Goal: Information Seeking & Learning: Check status

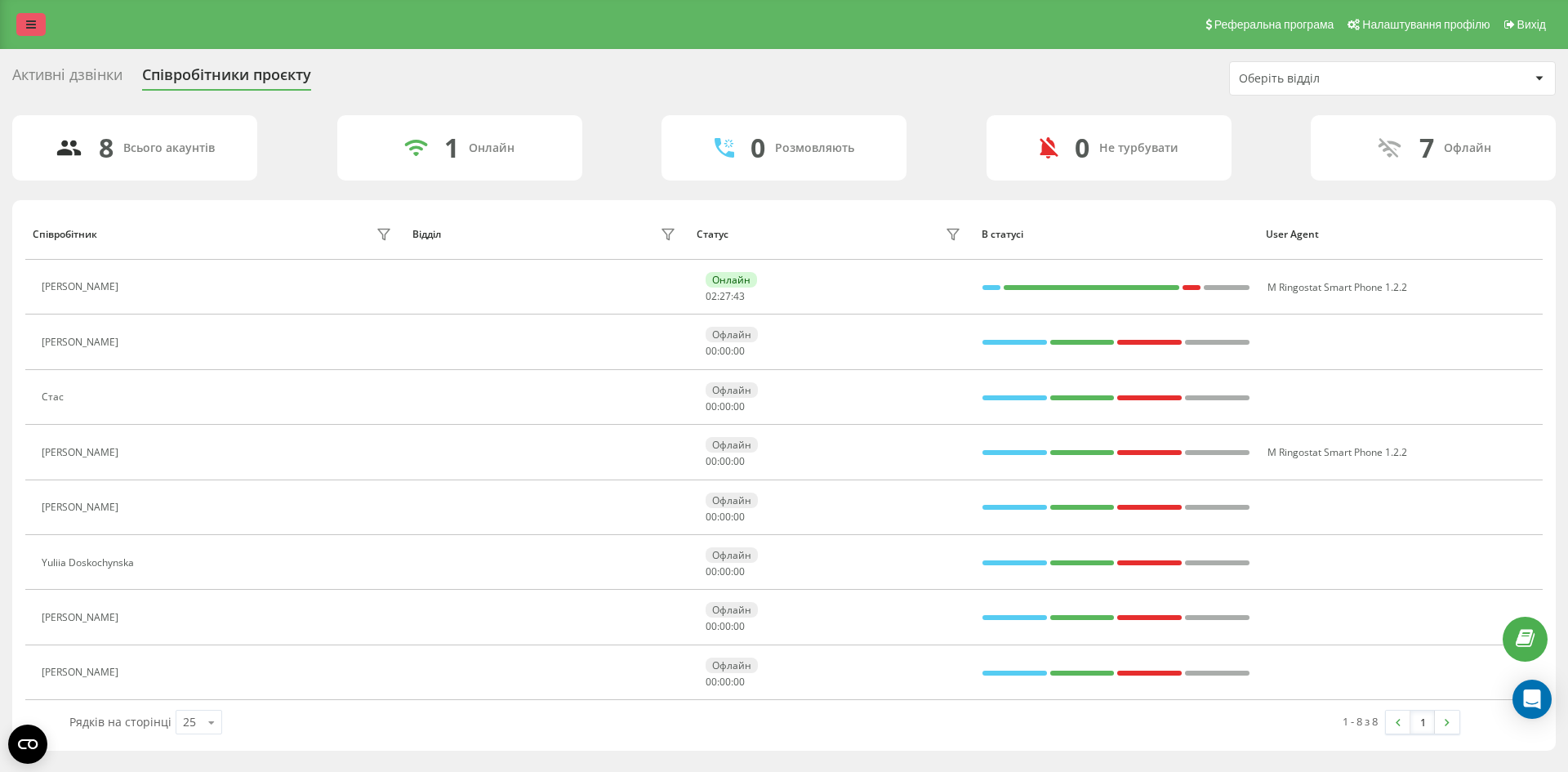
click at [36, 25] on link at bounding box center [30, 24] width 29 height 23
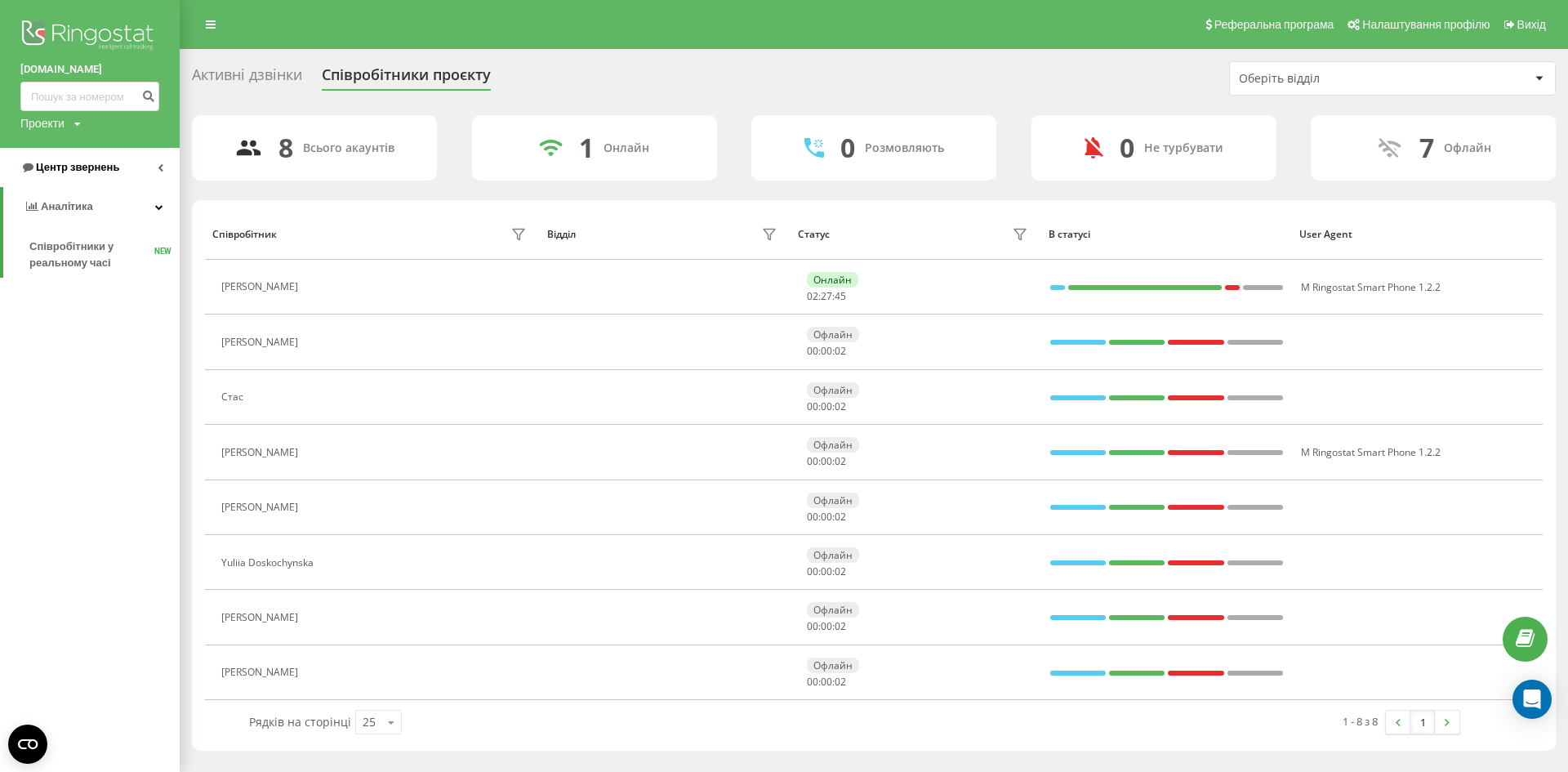
click at [110, 168] on span "Центр звернень" at bounding box center [77, 166] width 84 height 12
click at [102, 205] on span "Журнал дзвінків" at bounding box center [72, 207] width 86 height 16
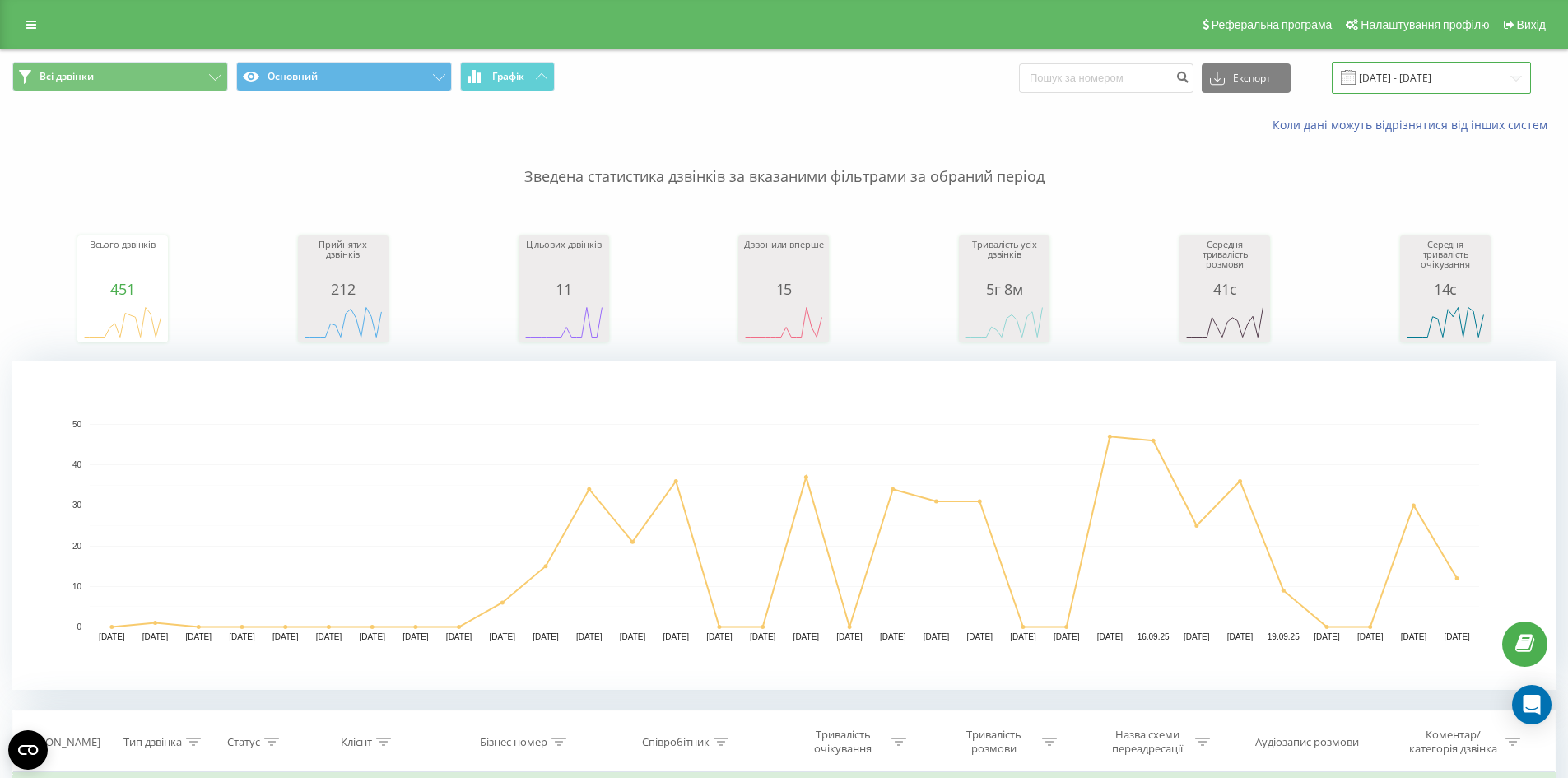
click at [1441, 87] on input "23.08.2025 - 23.09.2025" at bounding box center [1432, 78] width 199 height 32
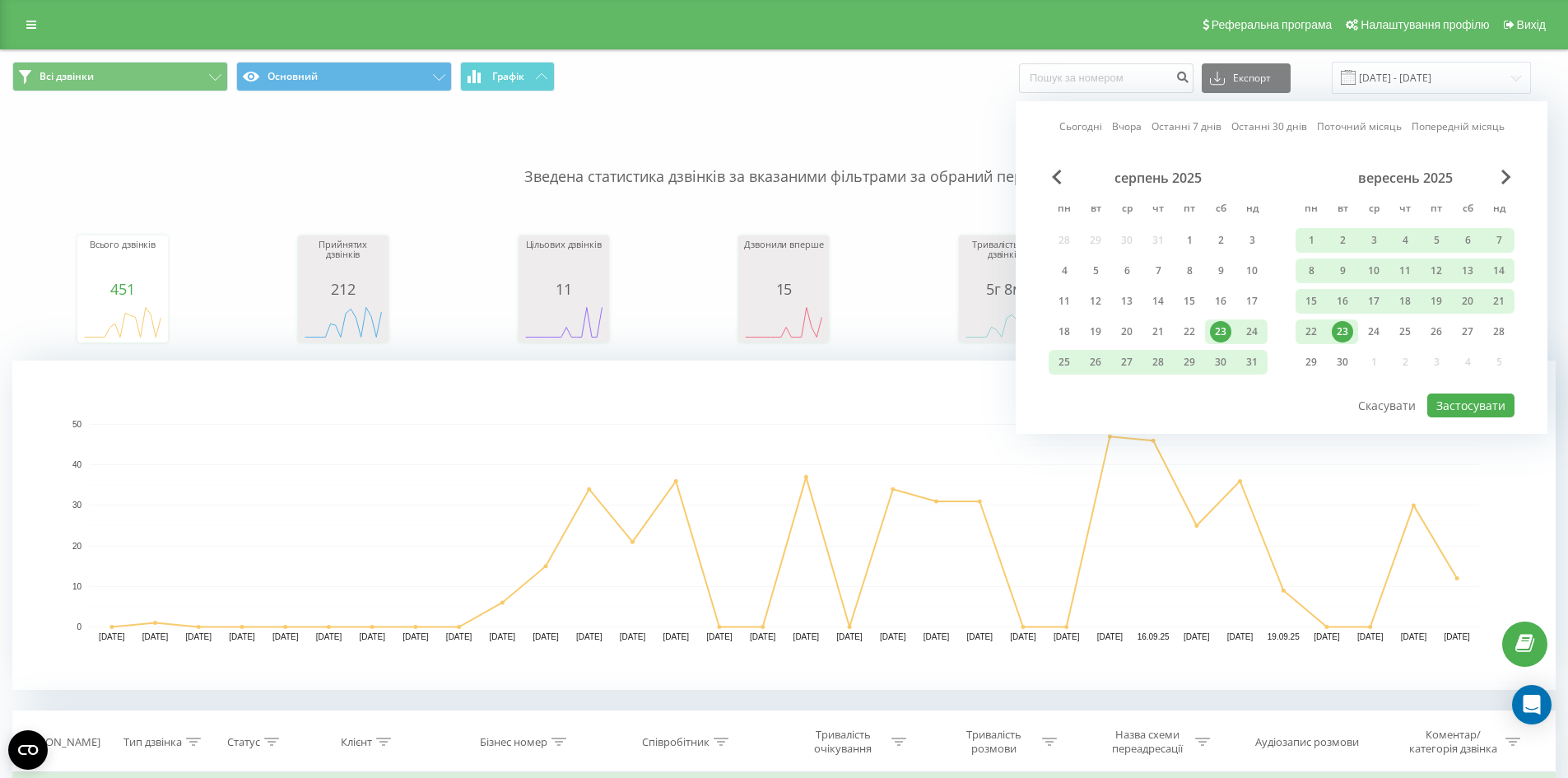
click at [1332, 337] on div "23" at bounding box center [1343, 331] width 31 height 25
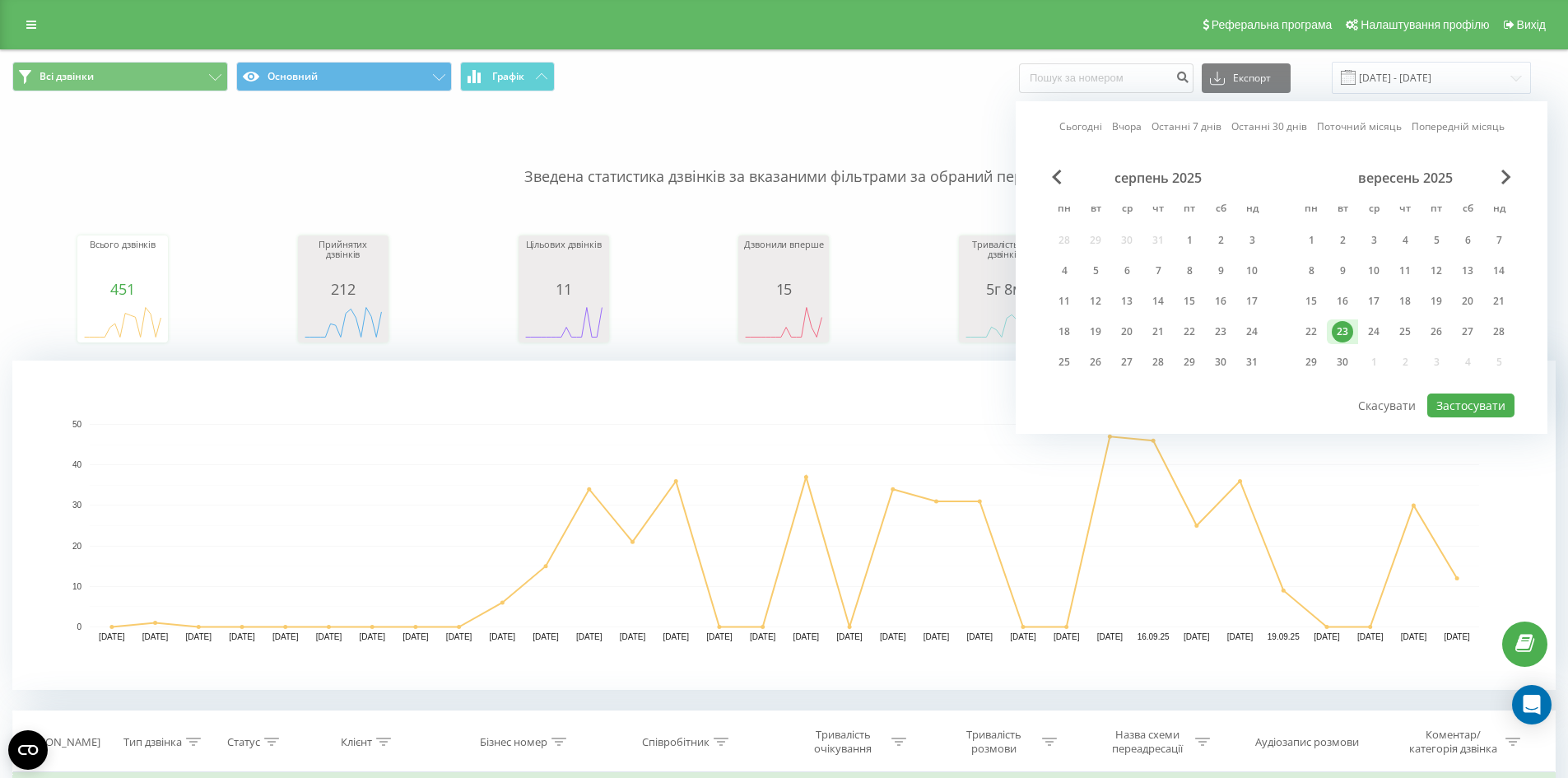
click at [1344, 336] on div "23" at bounding box center [1343, 331] width 22 height 22
click at [1470, 412] on button "Застосувати" at bounding box center [1471, 405] width 87 height 24
type input "[DATE] - [DATE]"
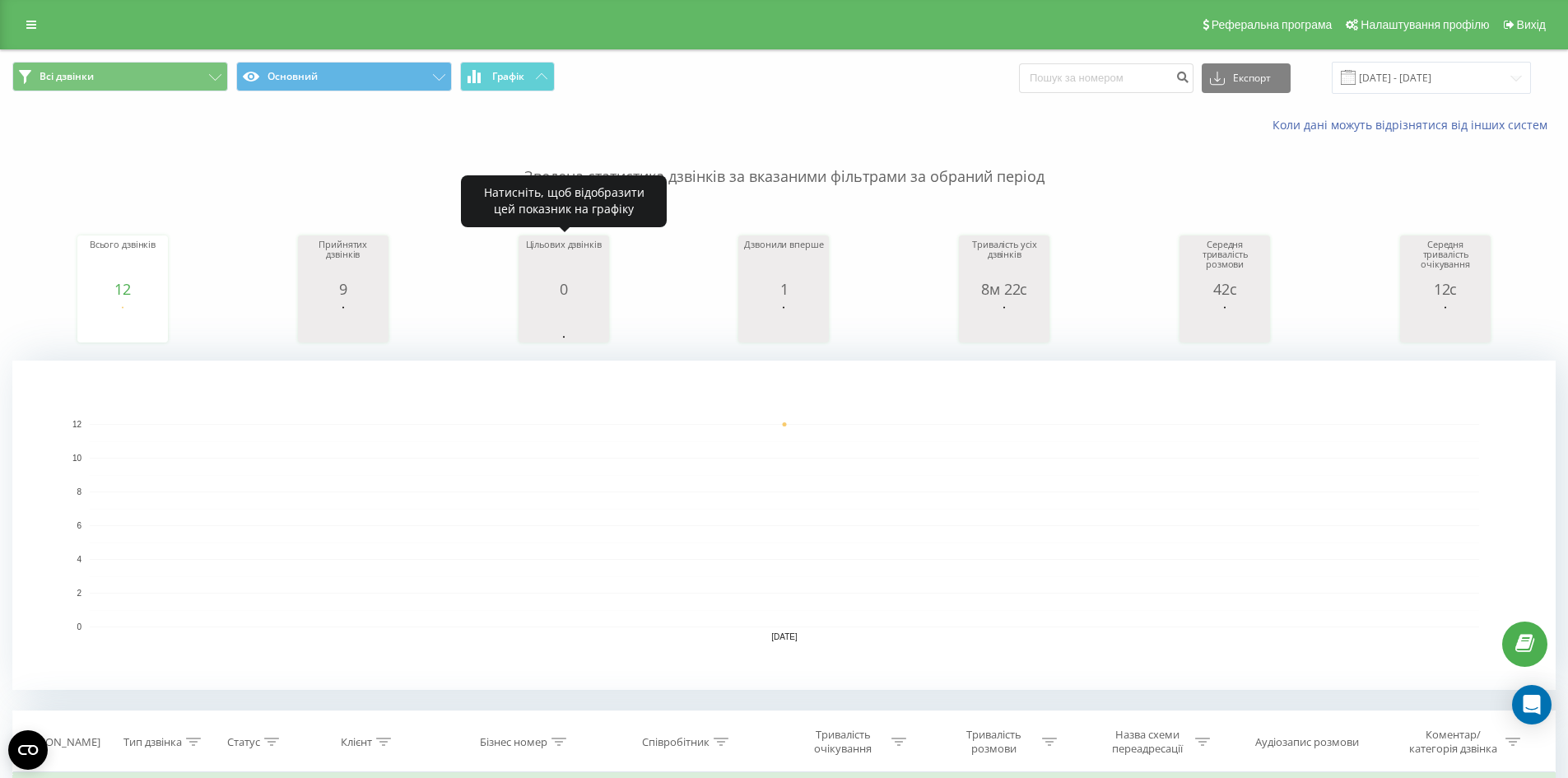
click at [571, 287] on div "0" at bounding box center [563, 289] width 82 height 16
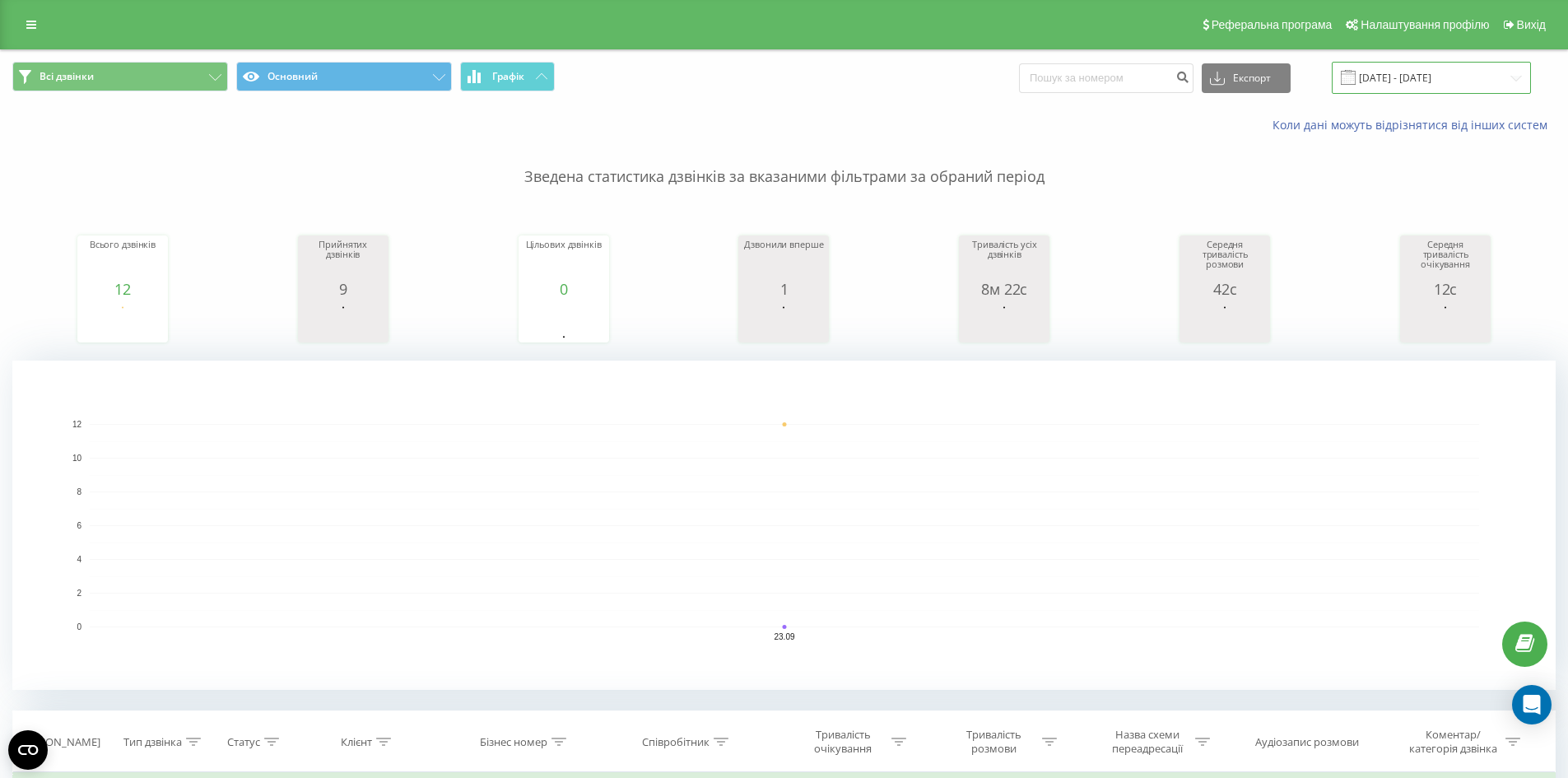
click at [1429, 67] on input "[DATE] - [DATE]" at bounding box center [1432, 78] width 199 height 32
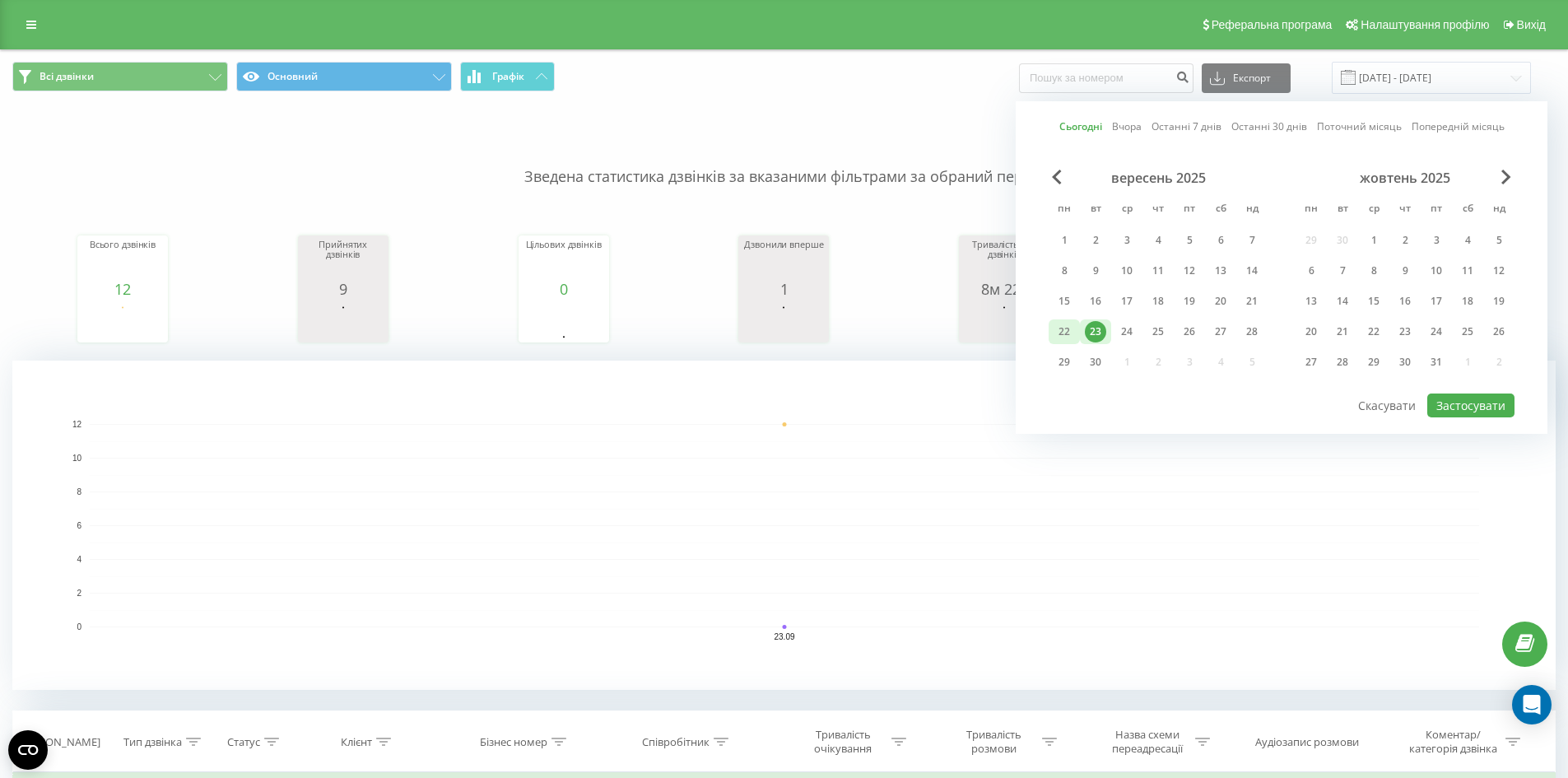
click at [1058, 331] on div "22" at bounding box center [1064, 331] width 22 height 22
click at [1469, 397] on button "Застосувати" at bounding box center [1471, 405] width 87 height 24
type input "[DATE] - [DATE]"
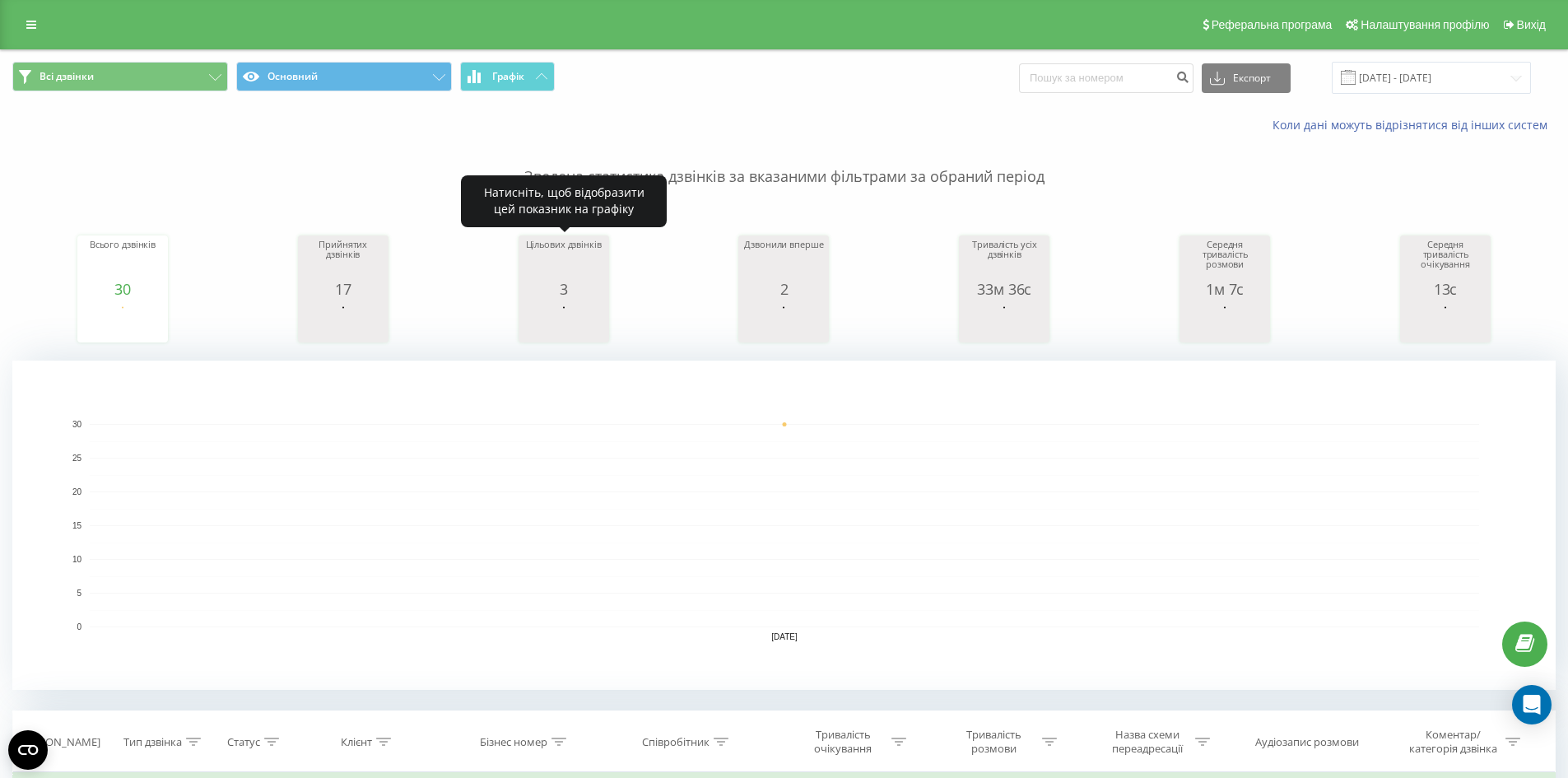
click at [561, 308] on rect "A chart." at bounding box center [563, 322] width 82 height 30
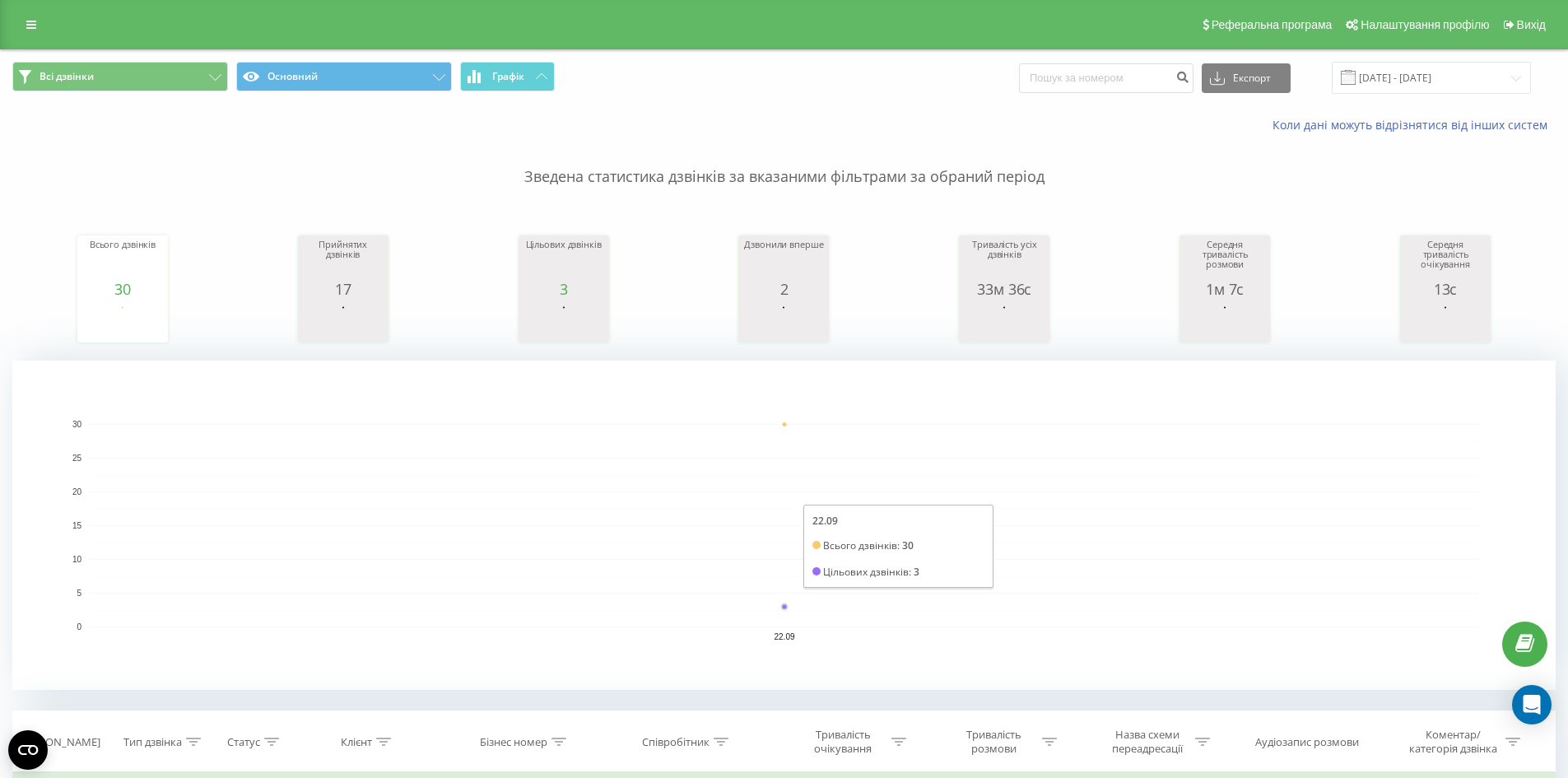
click at [784, 600] on rect "A chart." at bounding box center [785, 525] width 1390 height 203
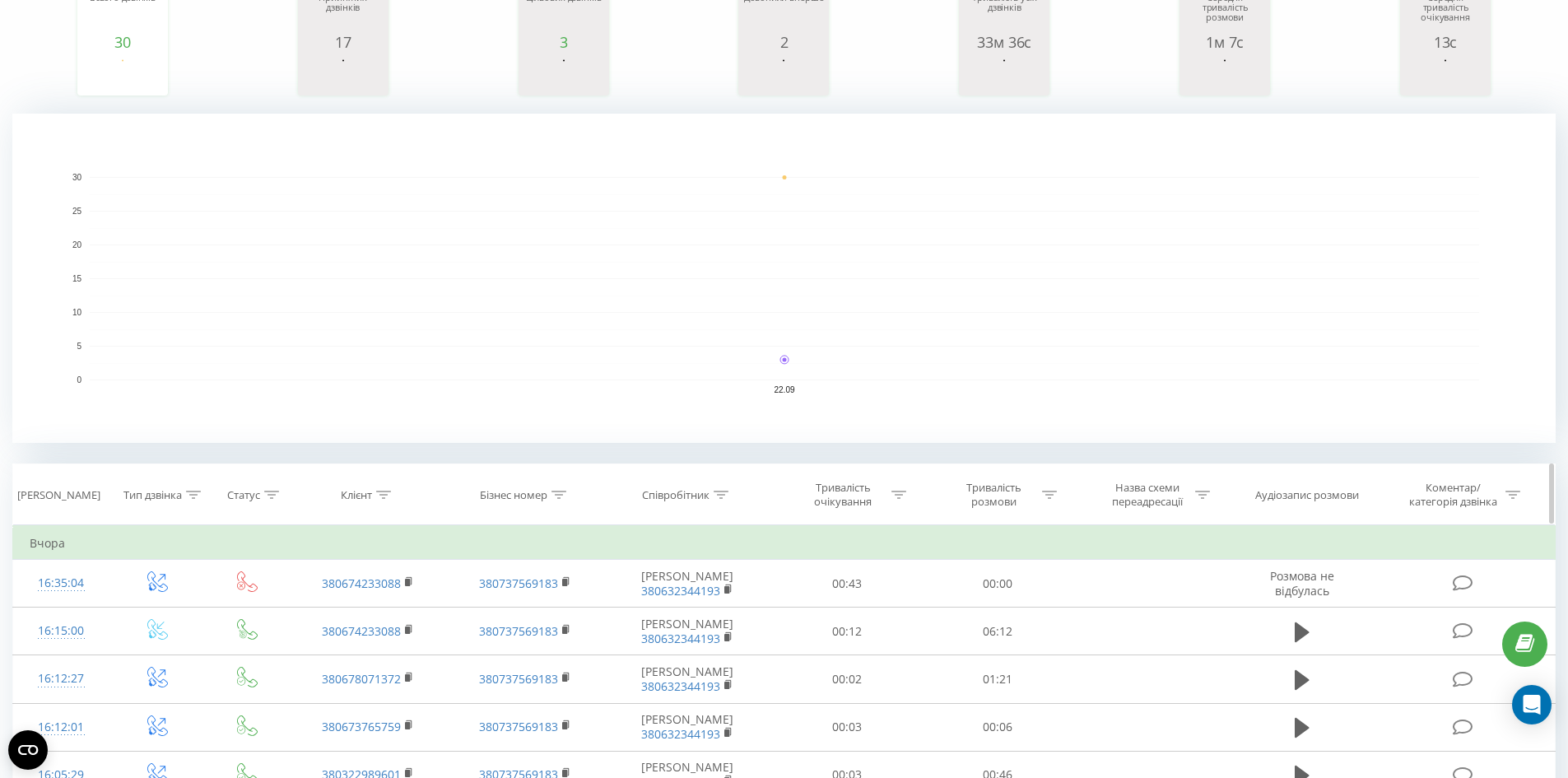
scroll to position [165, 0]
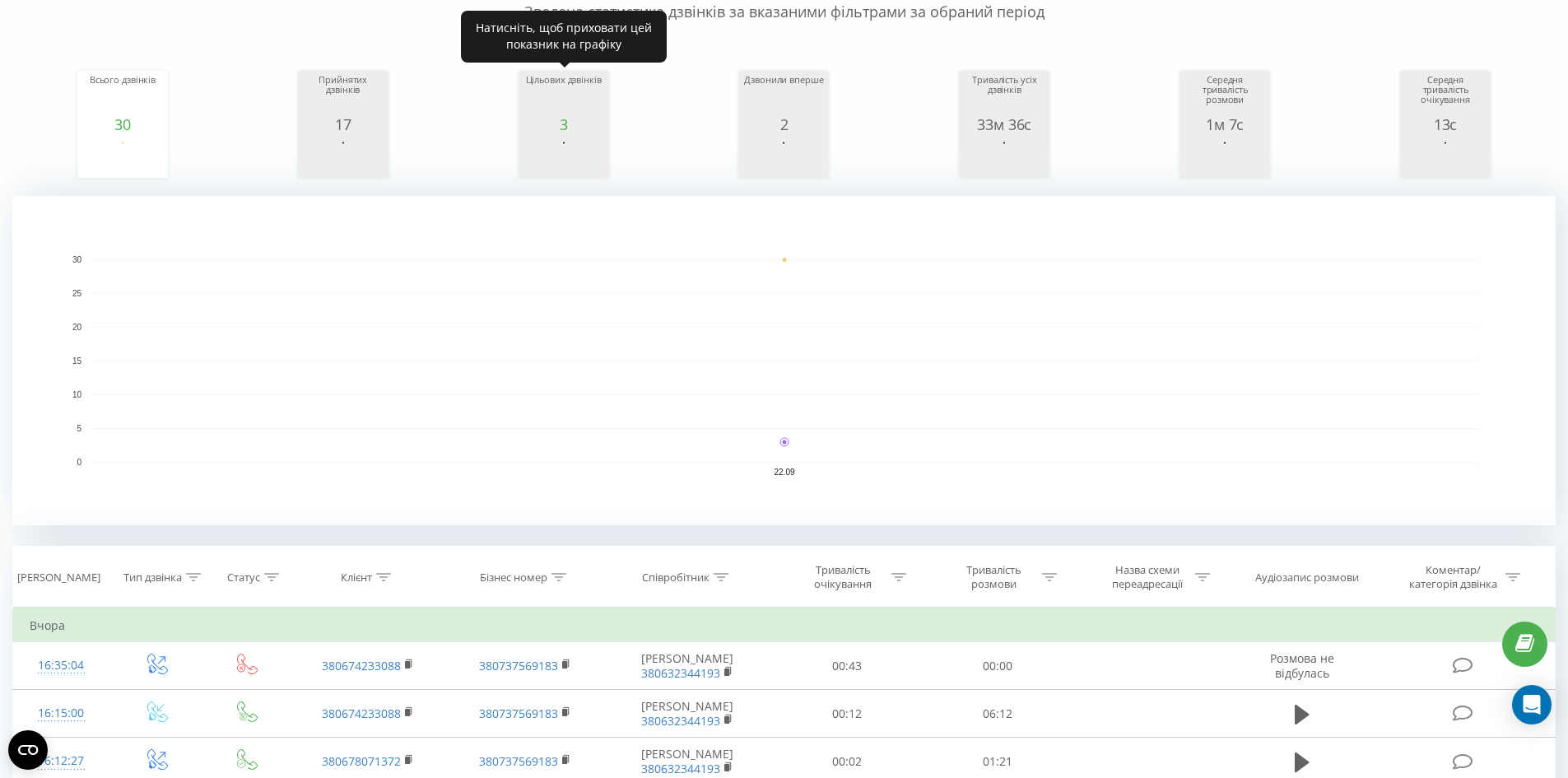
click at [594, 115] on div "Цільових дзвінків" at bounding box center [563, 95] width 82 height 41
click at [566, 125] on div "3" at bounding box center [563, 124] width 82 height 16
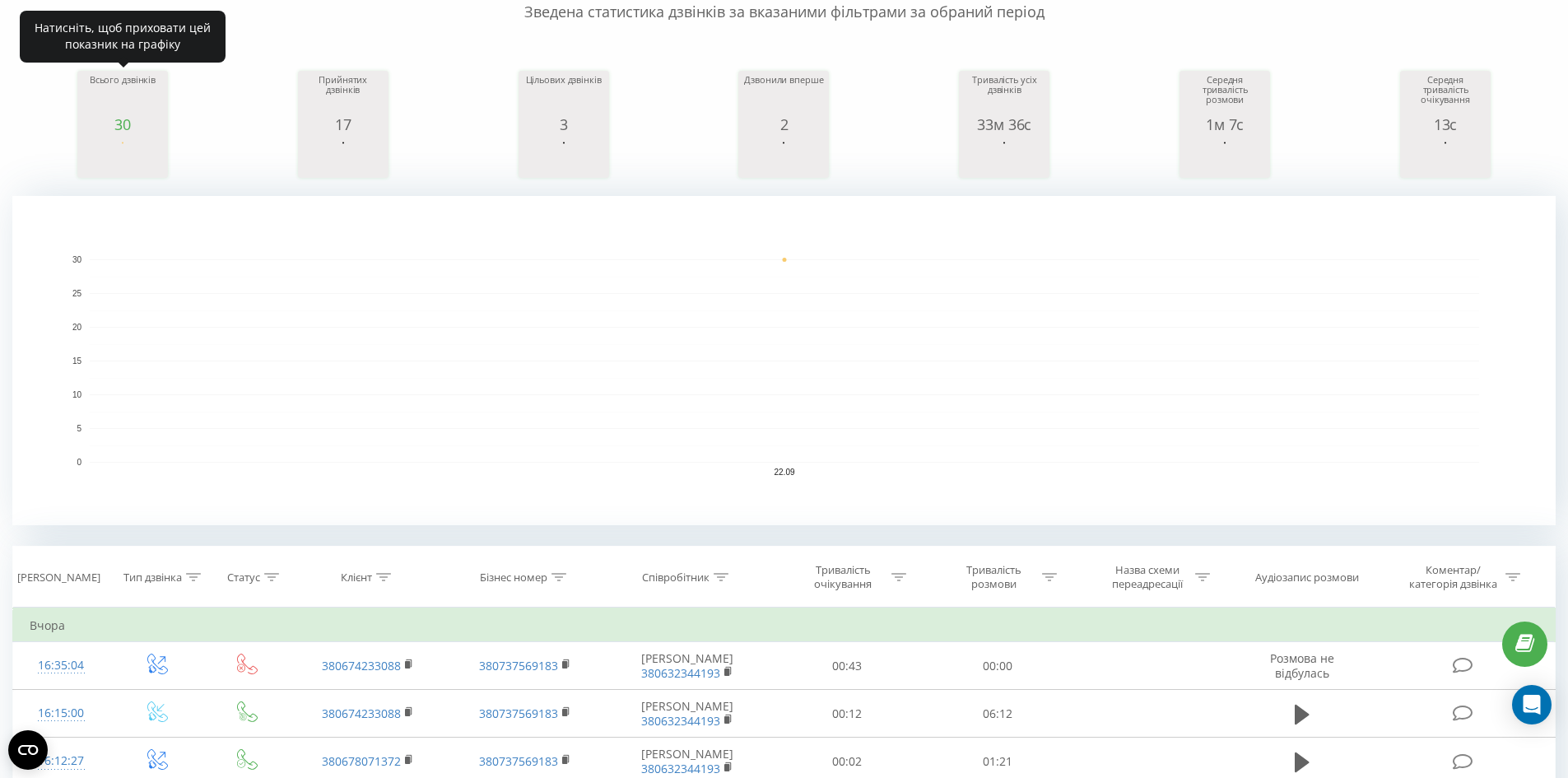
click at [116, 155] on rect "A chart." at bounding box center [122, 157] width 82 height 30
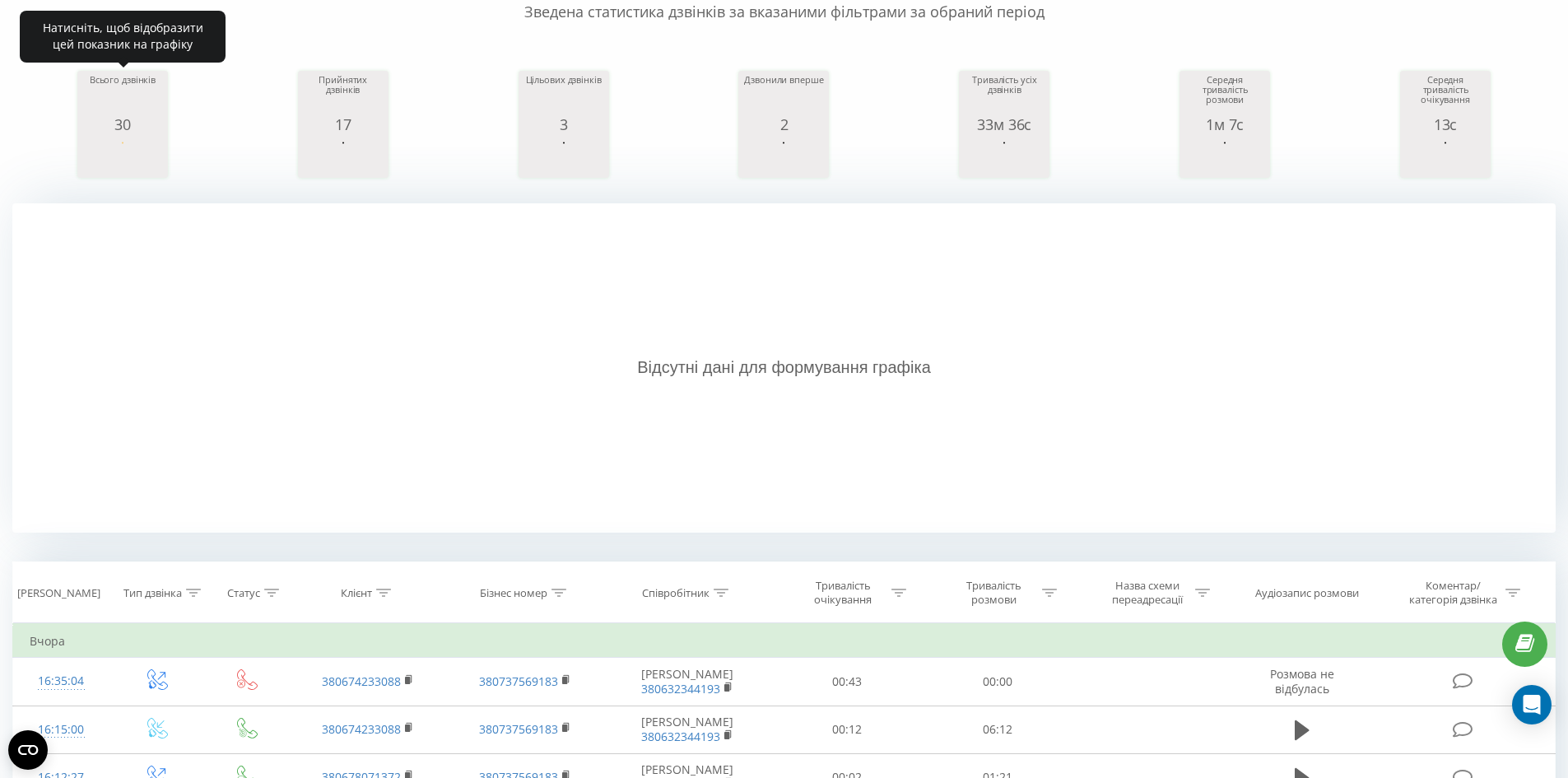
click at [116, 155] on rect "A chart." at bounding box center [122, 157] width 82 height 30
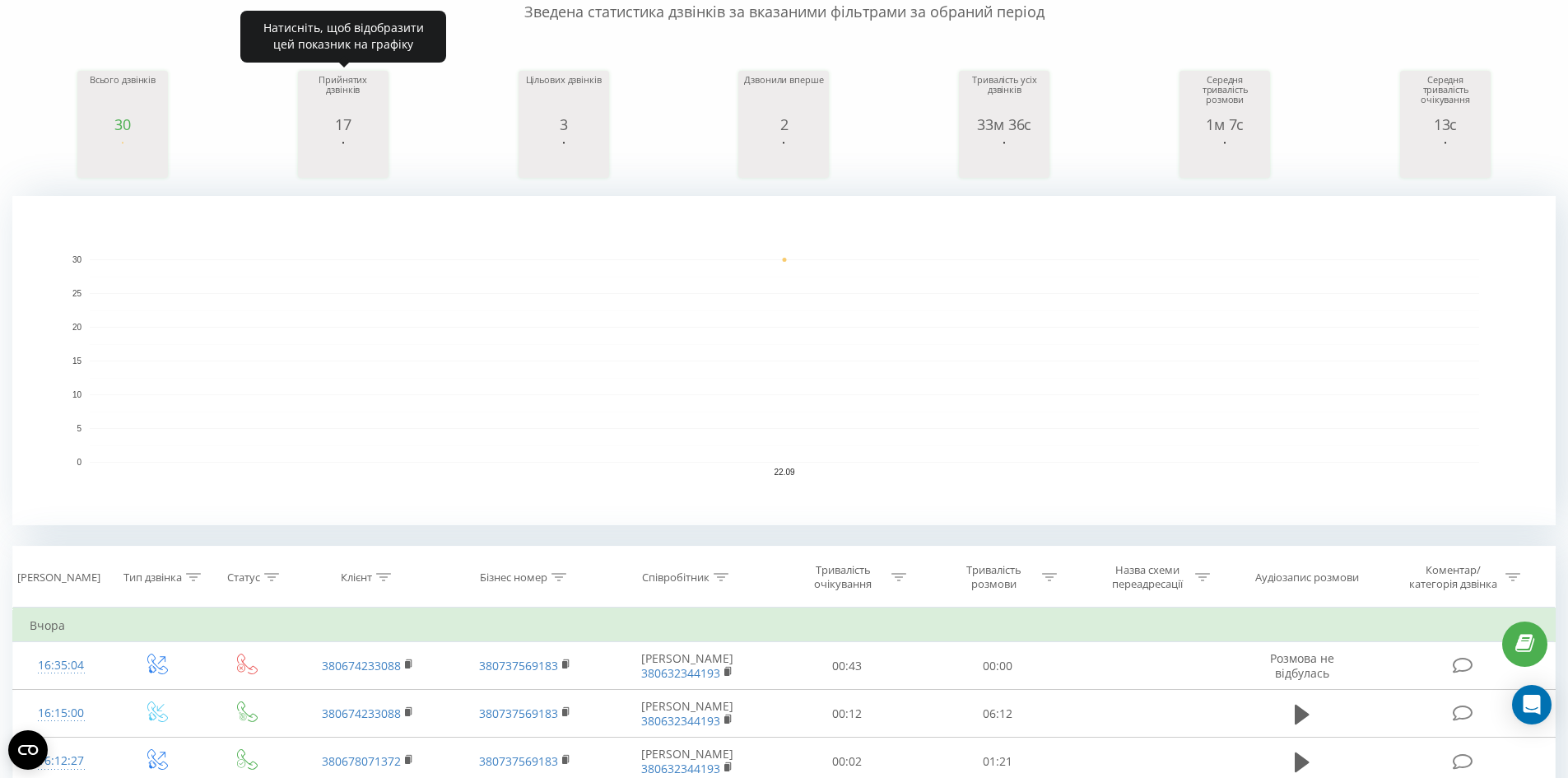
click at [370, 150] on rect "A chart." at bounding box center [343, 157] width 82 height 30
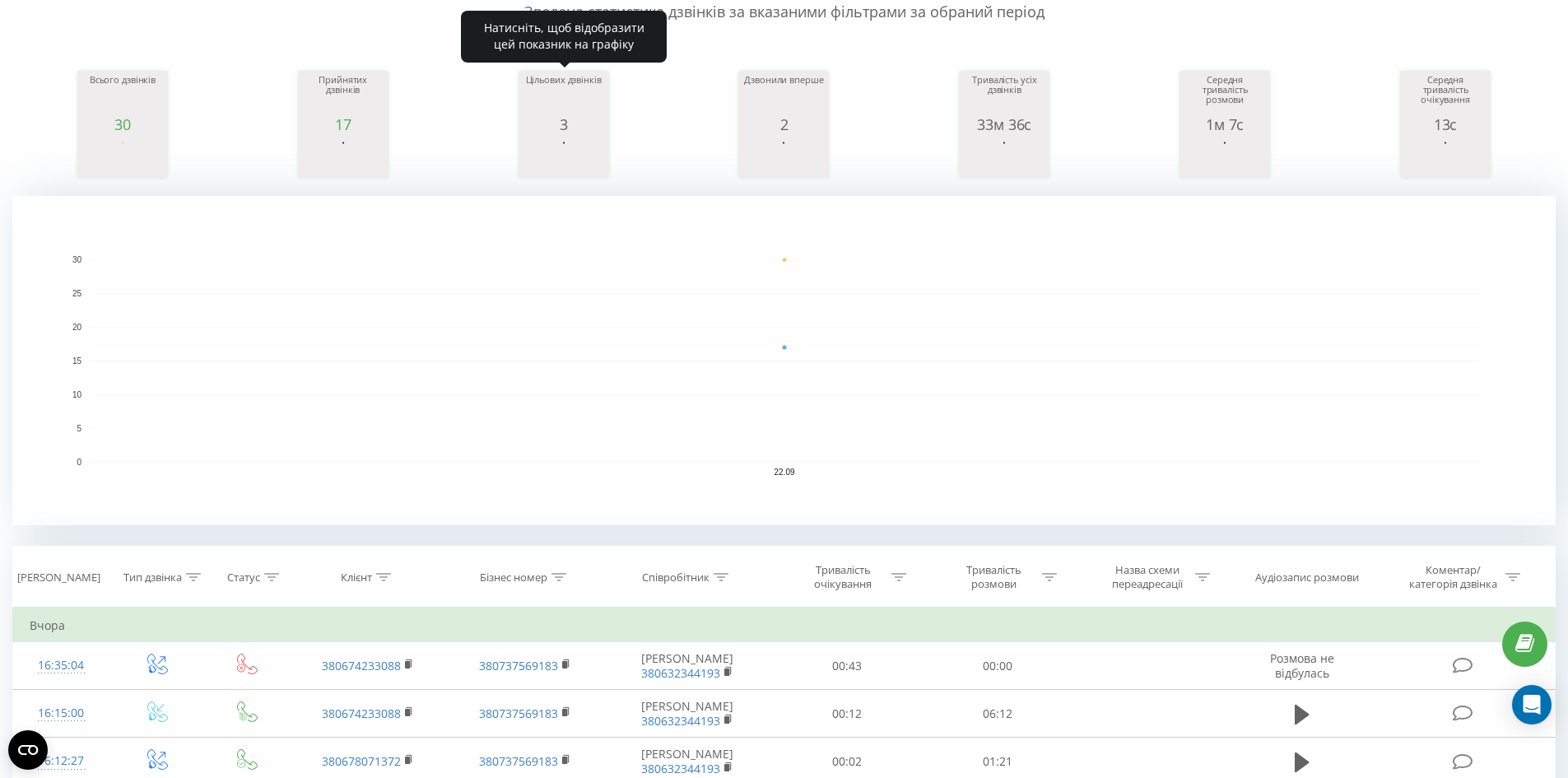
click at [589, 130] on div "3" at bounding box center [563, 124] width 82 height 16
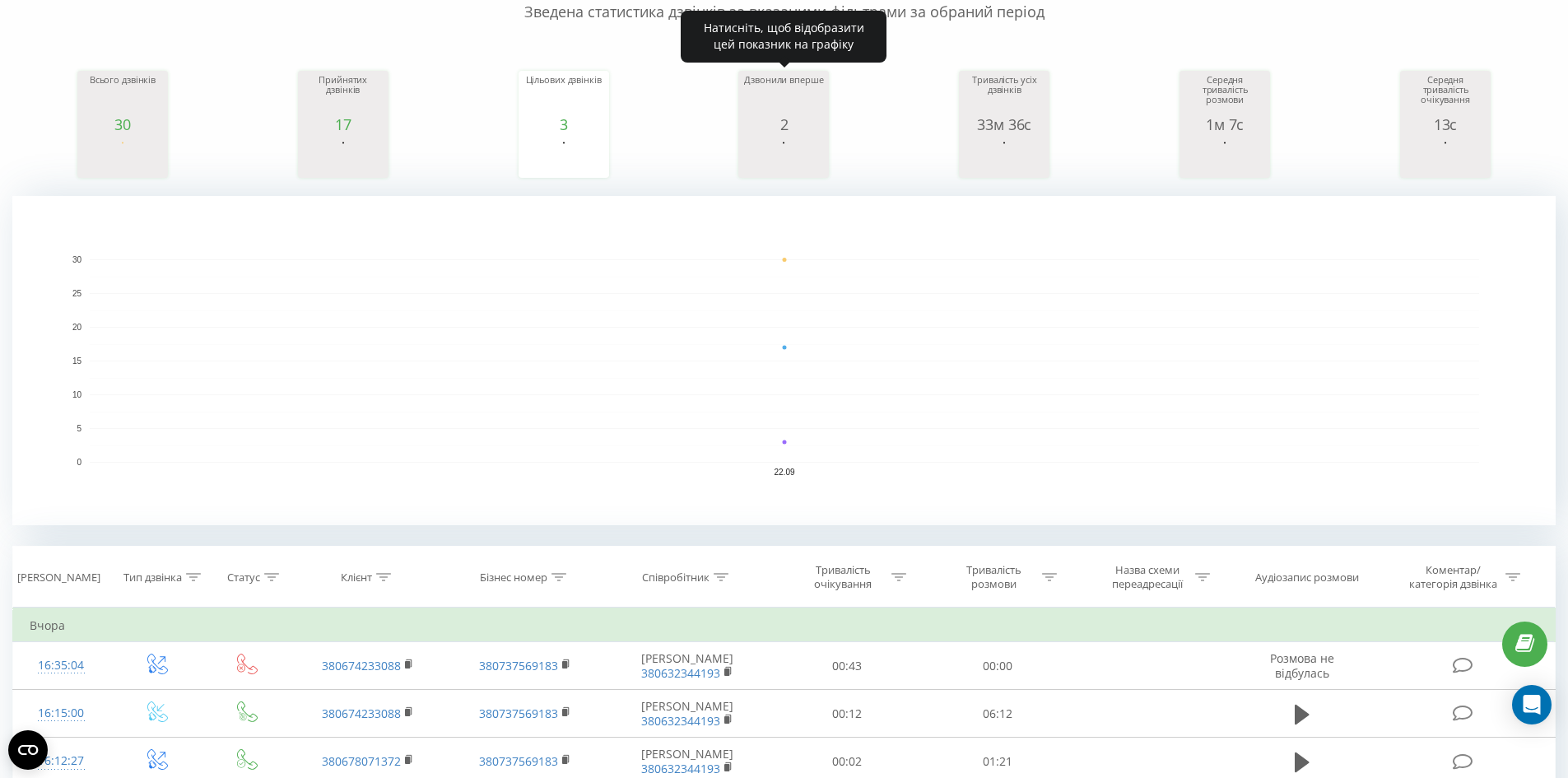
click at [808, 146] on rect "A chart." at bounding box center [783, 157] width 82 height 30
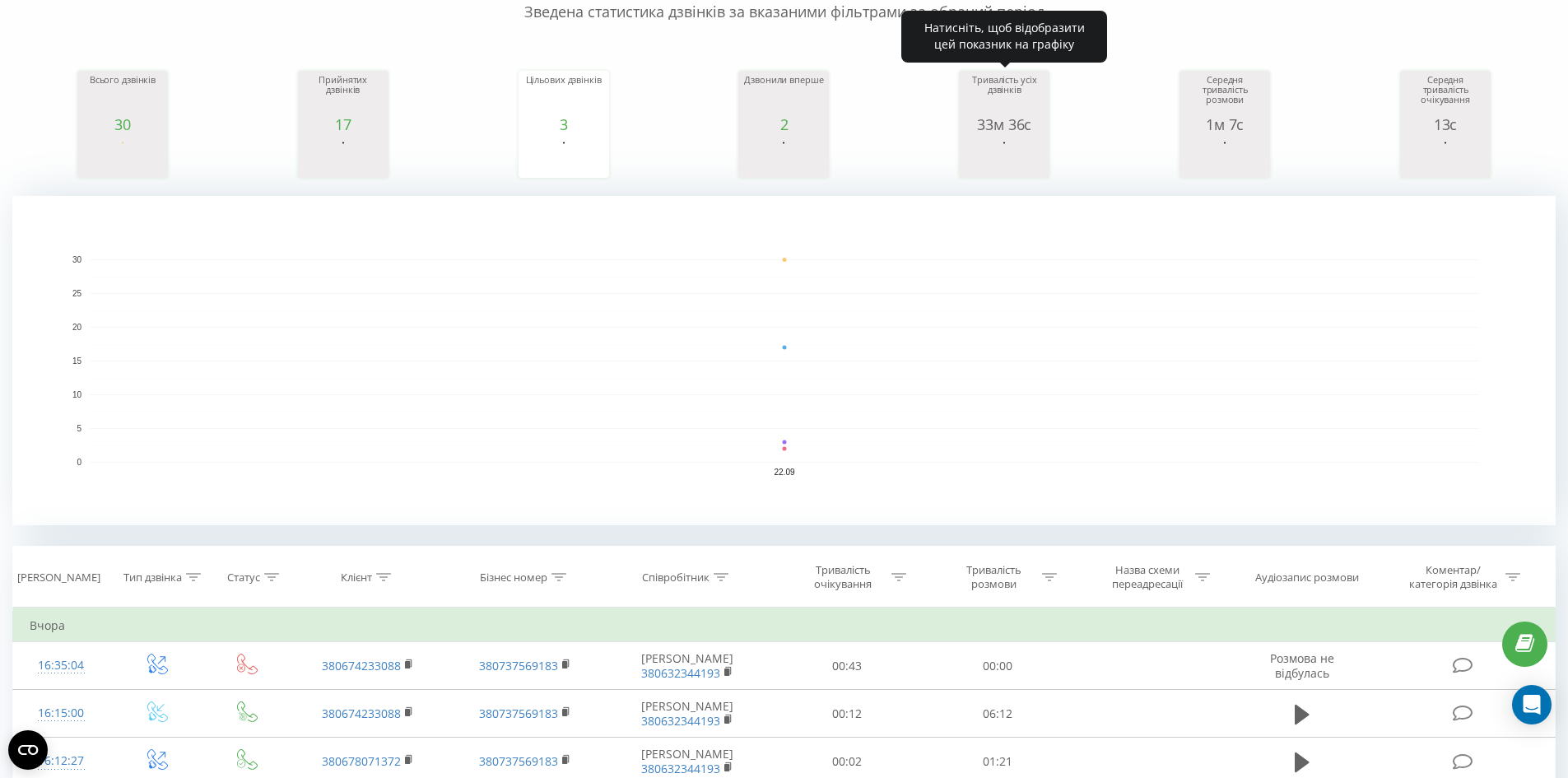
click at [1019, 146] on rect "A chart." at bounding box center [1004, 157] width 82 height 30
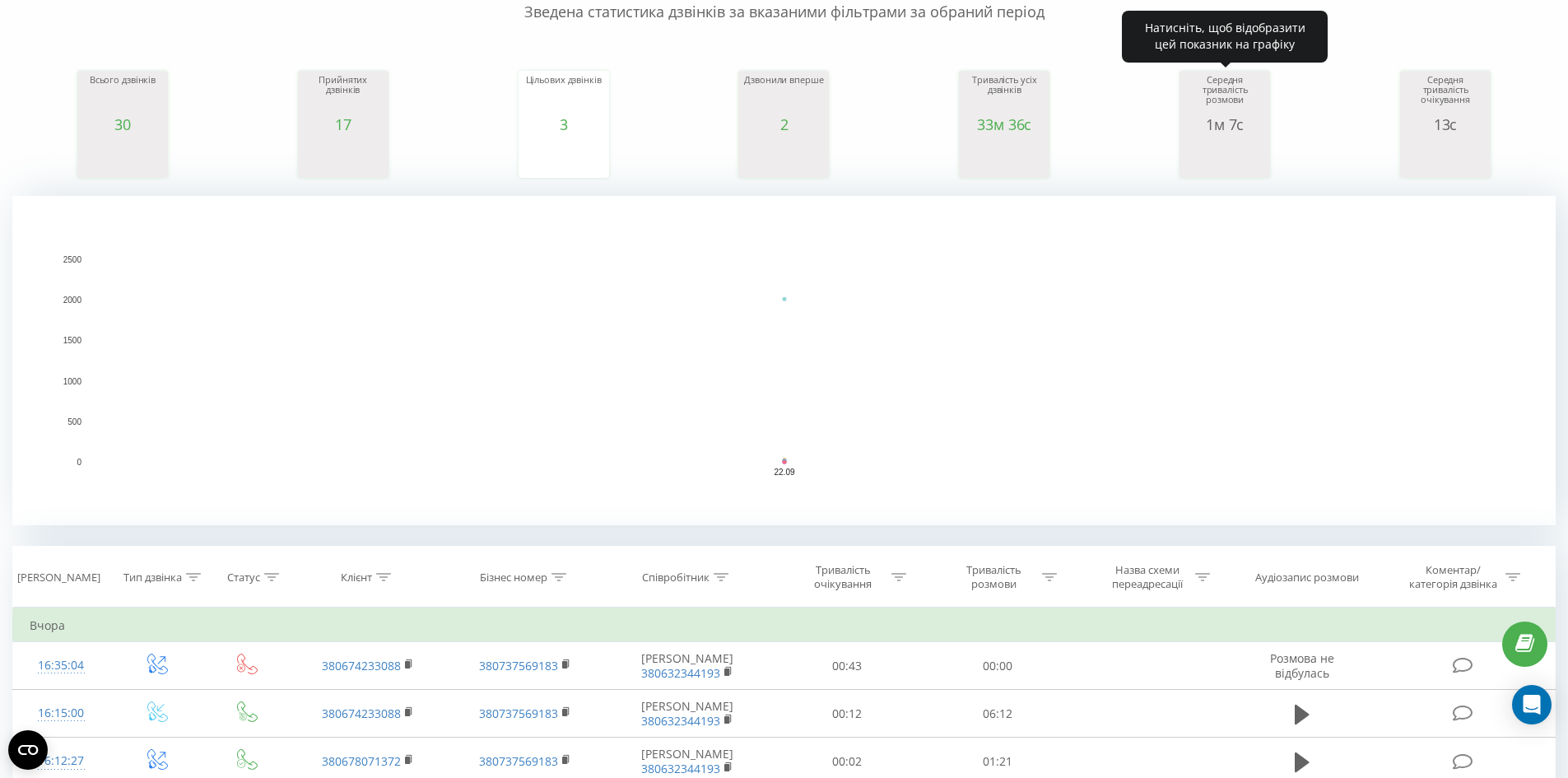
click at [1247, 136] on icon "A chart." at bounding box center [1224, 157] width 82 height 49
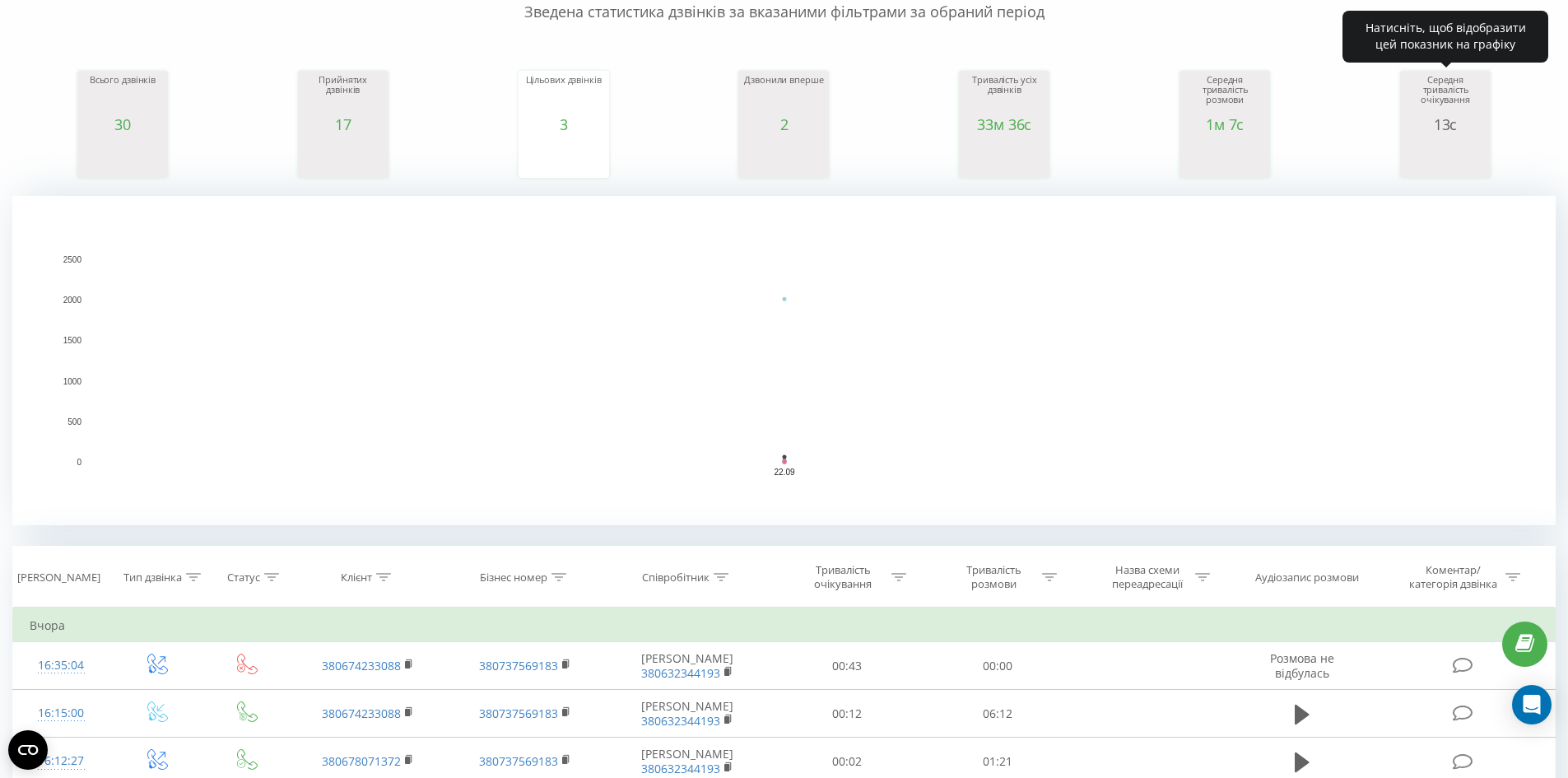
click at [1467, 140] on icon "A chart." at bounding box center [1445, 157] width 82 height 49
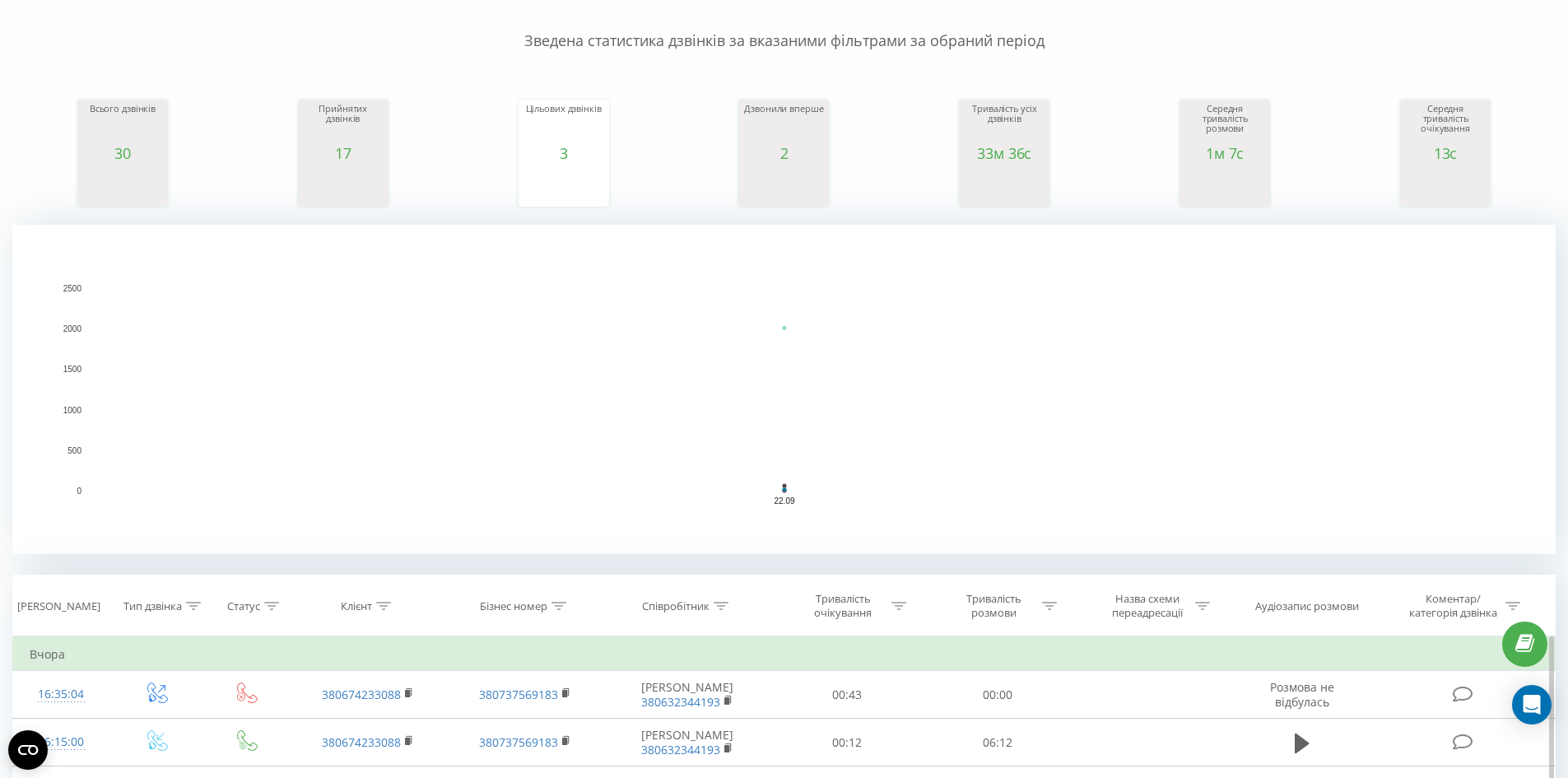
scroll to position [0, 0]
